Goal: Check status

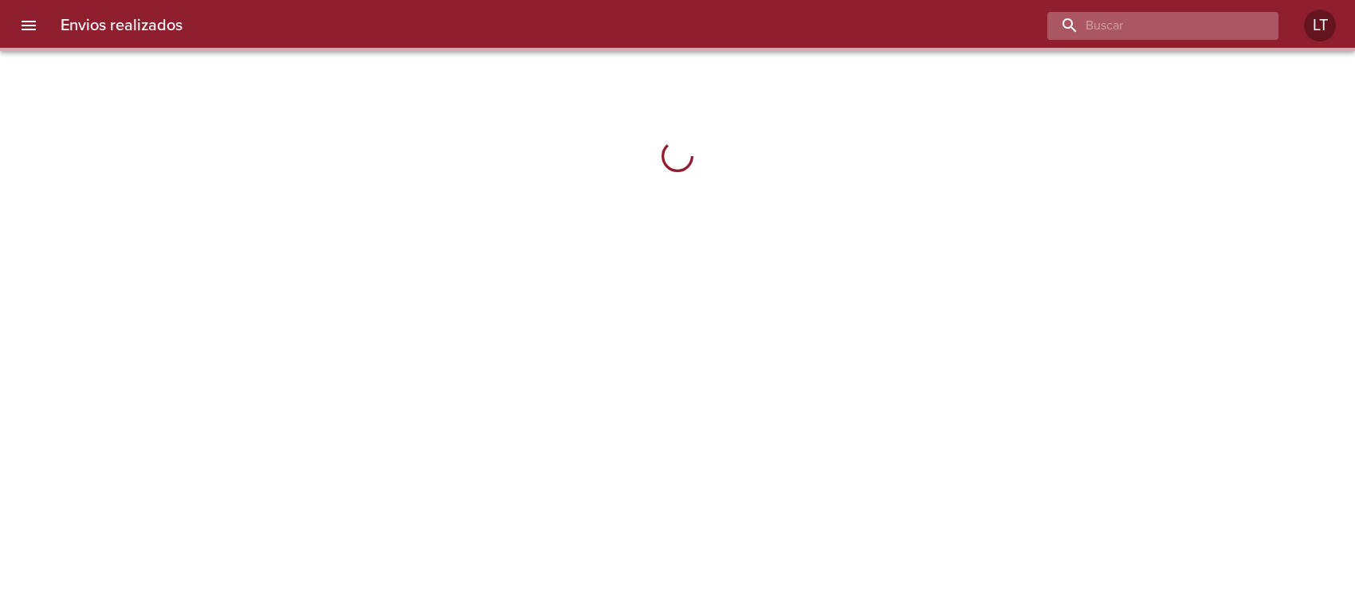
click at [1213, 29] on input "buscar" at bounding box center [1149, 26] width 204 height 28
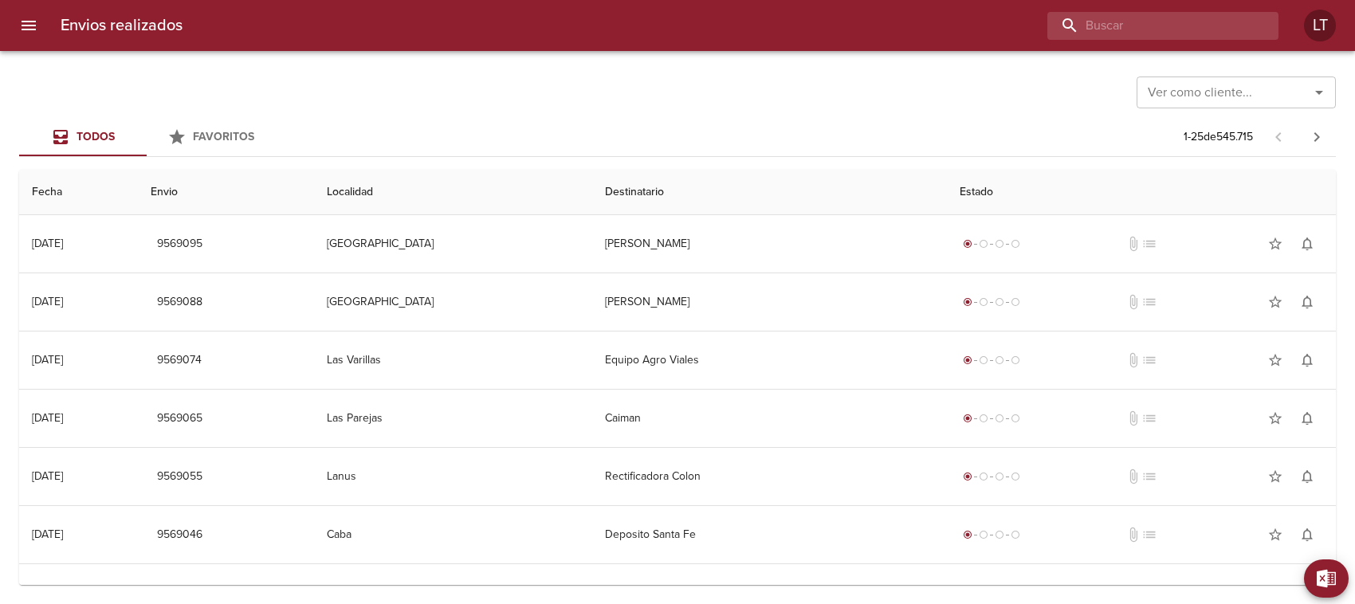
paste input "9387505"
type input "9387505"
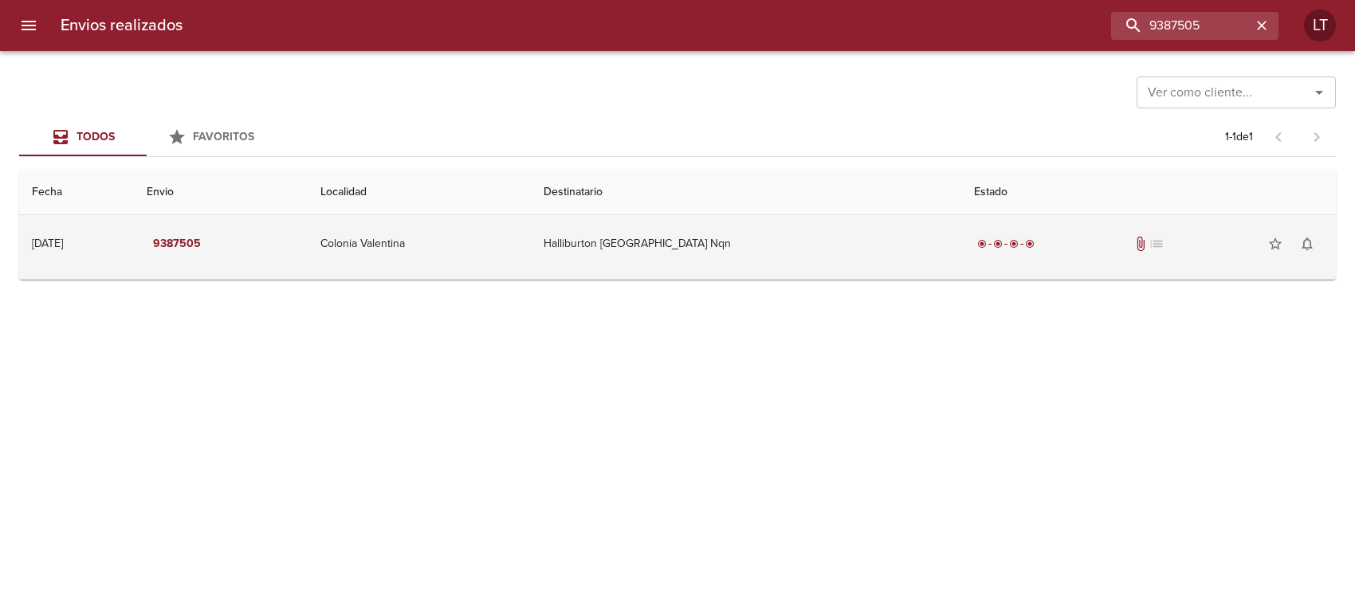
click at [1070, 241] on div "radio_button_checked radio_button_checked radio_button_checked radio_button_che…" at bounding box center [1148, 244] width 349 height 32
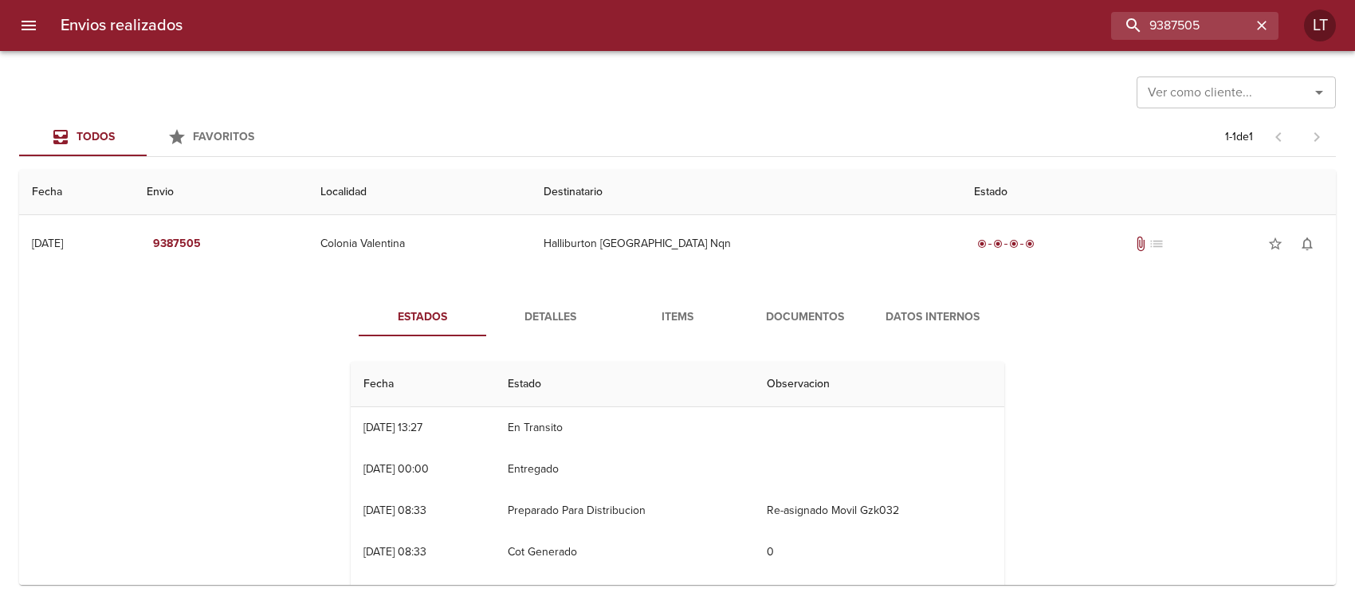
click at [777, 305] on button "Documentos" at bounding box center [805, 317] width 128 height 38
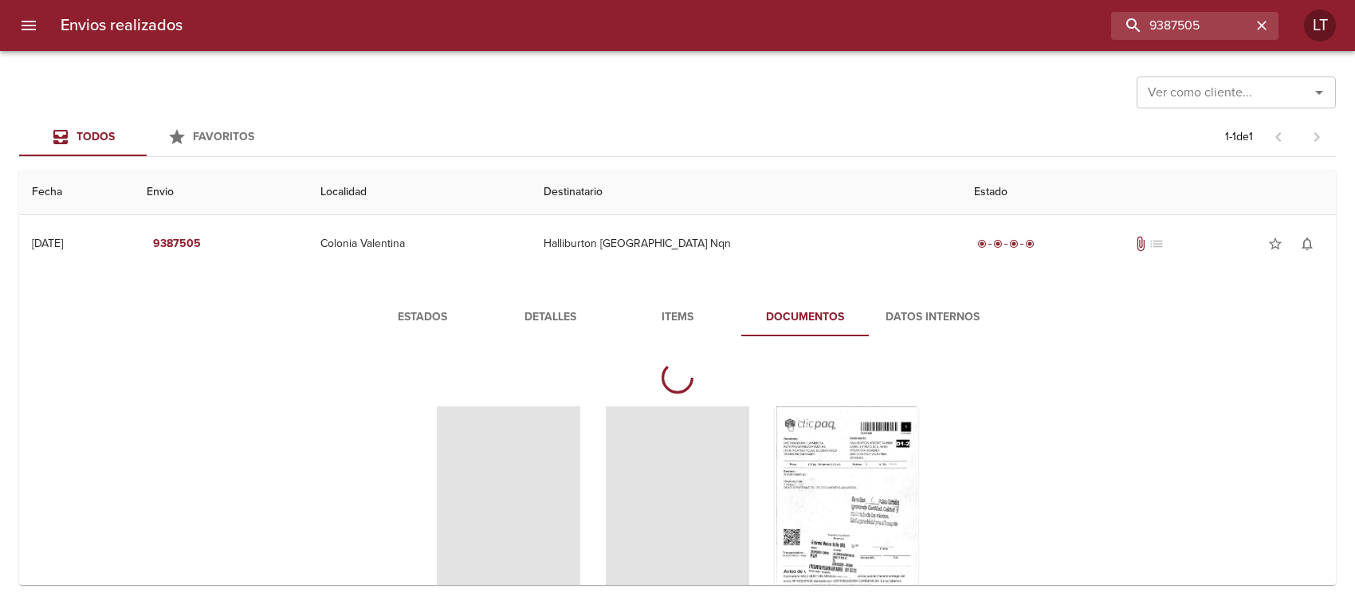
scroll to position [62, 0]
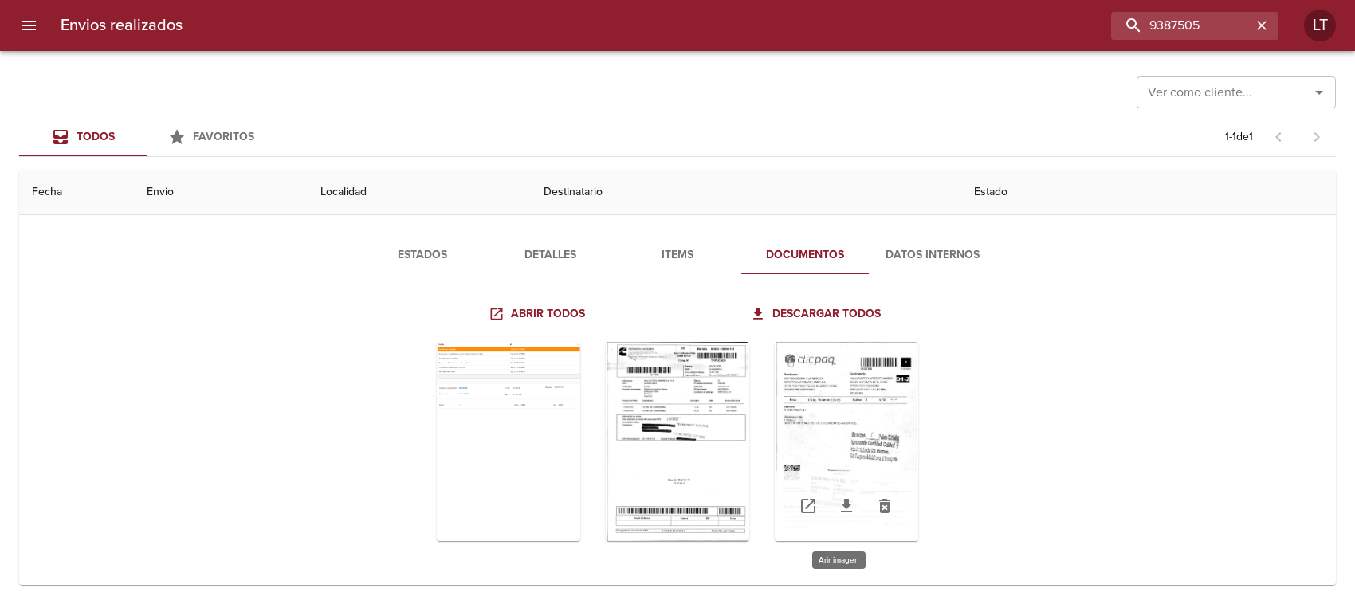
click at [818, 387] on div "Tabla de envíos del cliente" at bounding box center [846, 441] width 143 height 199
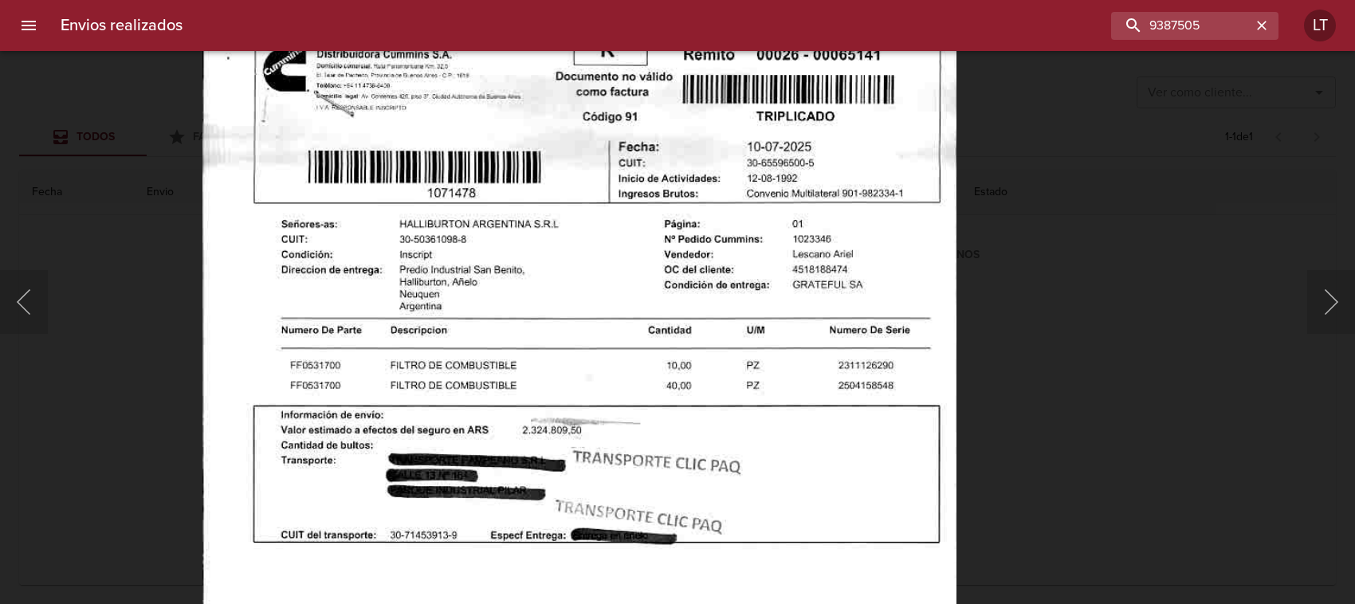
click at [714, 600] on img "Lightbox" at bounding box center [579, 549] width 754 height 1065
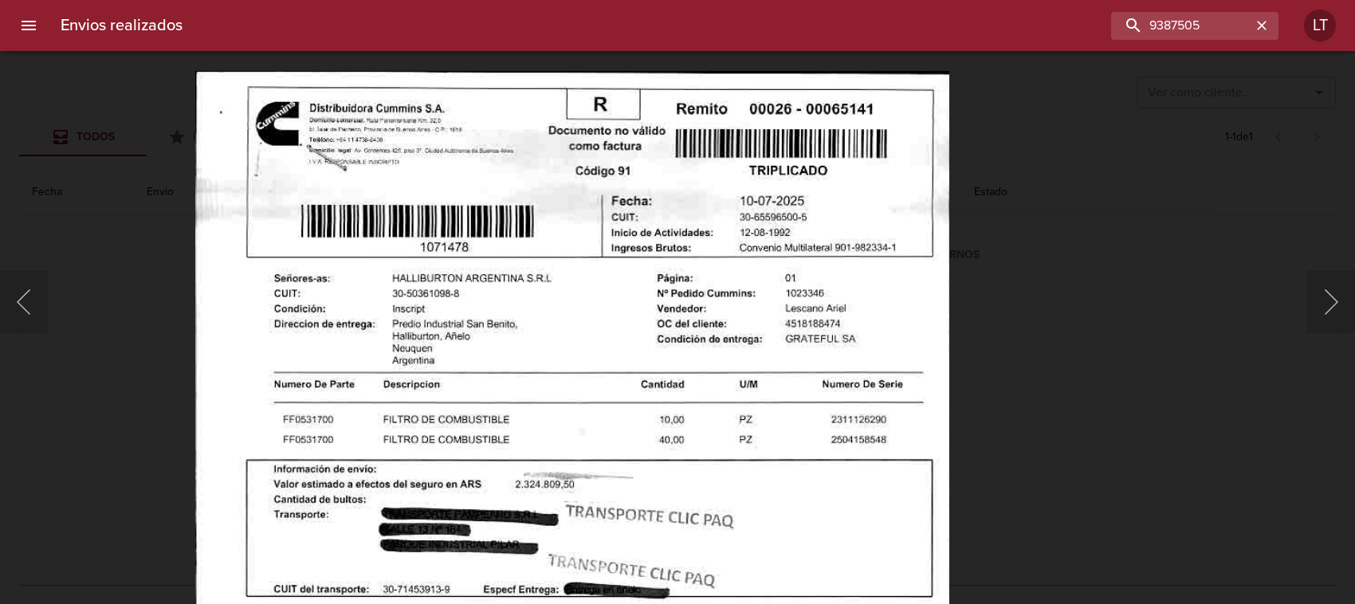
click at [723, 329] on img "Lightbox" at bounding box center [572, 603] width 754 height 1065
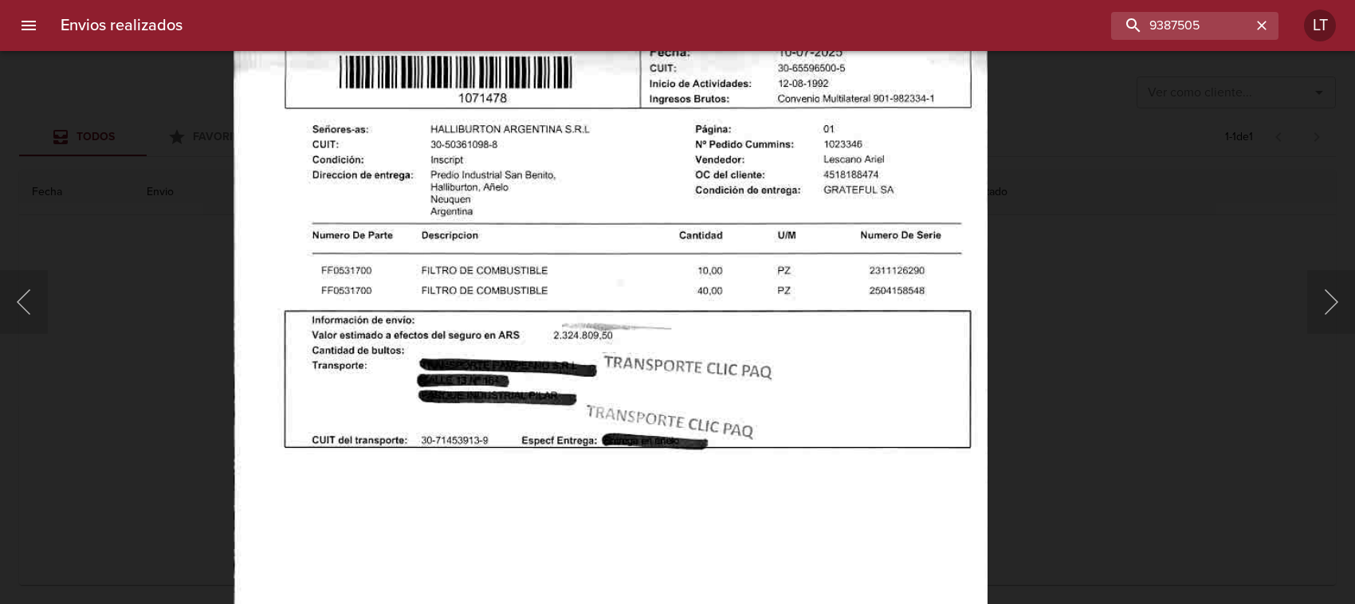
click at [747, 249] on img "Lightbox" at bounding box center [611, 454] width 754 height 1065
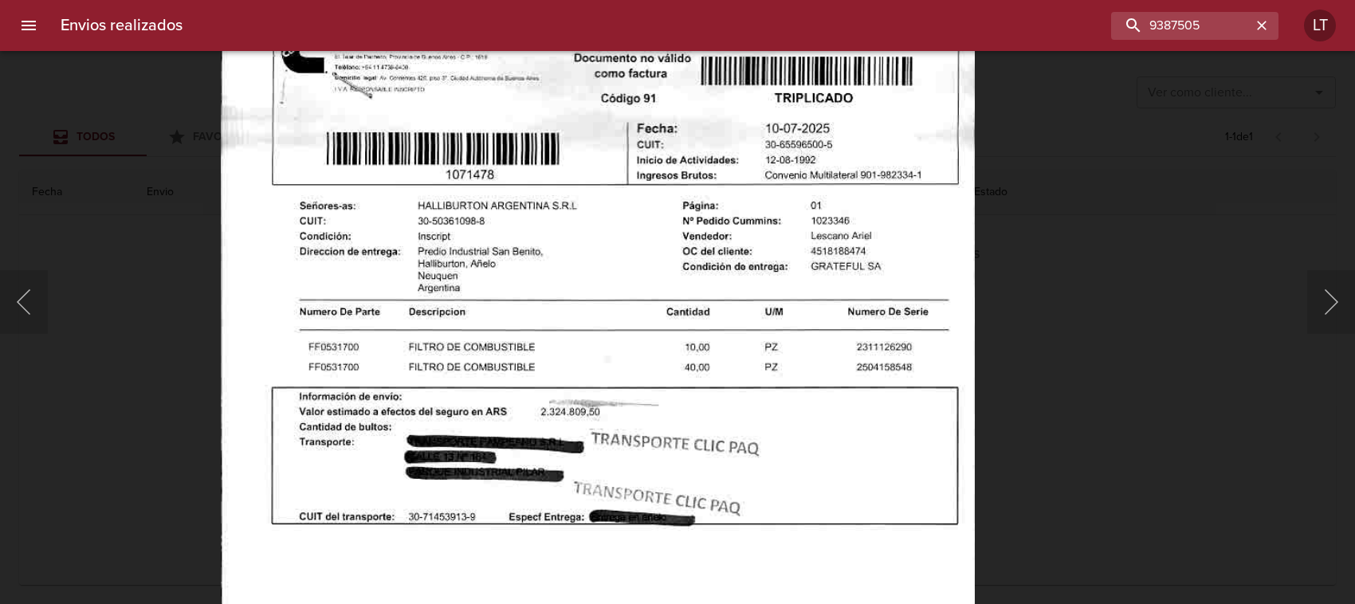
click at [753, 407] on img "Lightbox" at bounding box center [598, 530] width 754 height 1065
click at [1062, 276] on div "Lightbox" at bounding box center [677, 302] width 1355 height 604
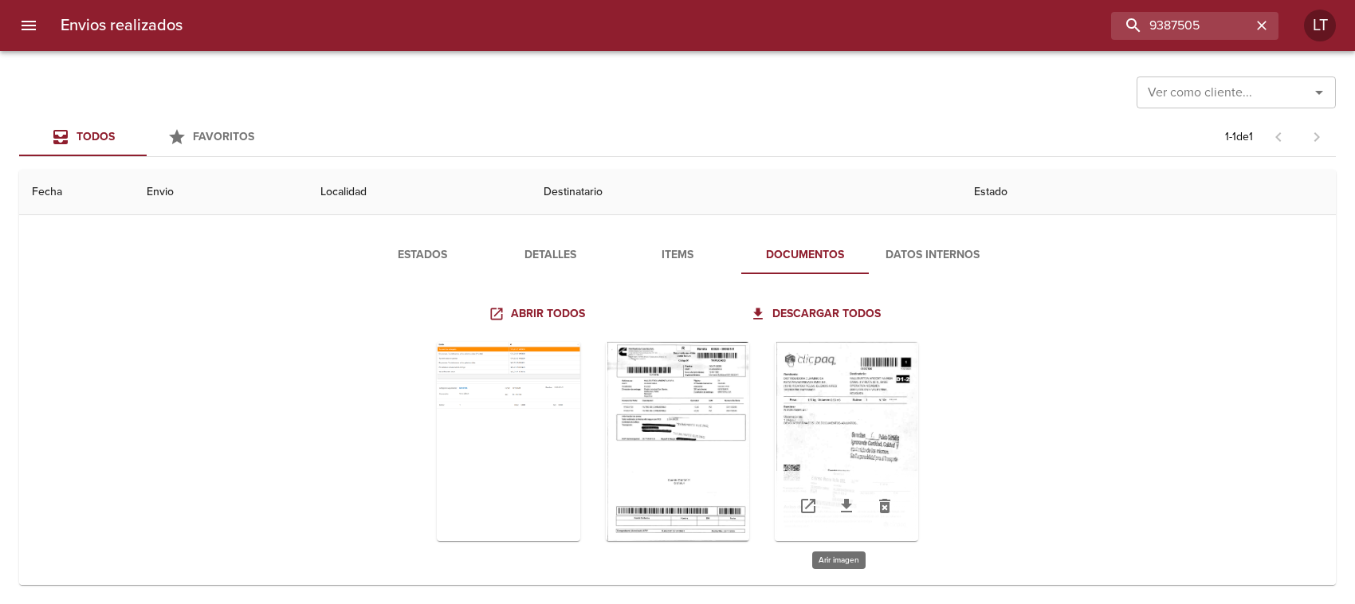
click at [830, 389] on div "Tabla de envíos del cliente" at bounding box center [846, 441] width 143 height 199
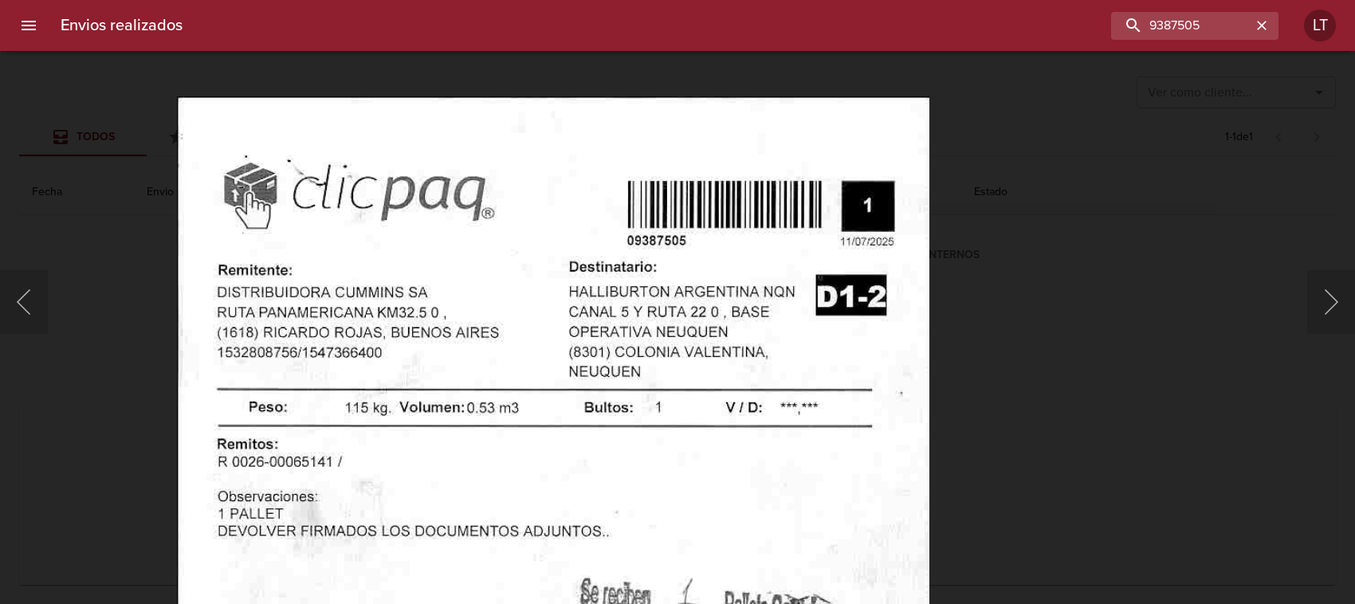
click at [1034, 216] on div "Lightbox" at bounding box center [677, 302] width 1355 height 604
